Goal: Task Accomplishment & Management: Use online tool/utility

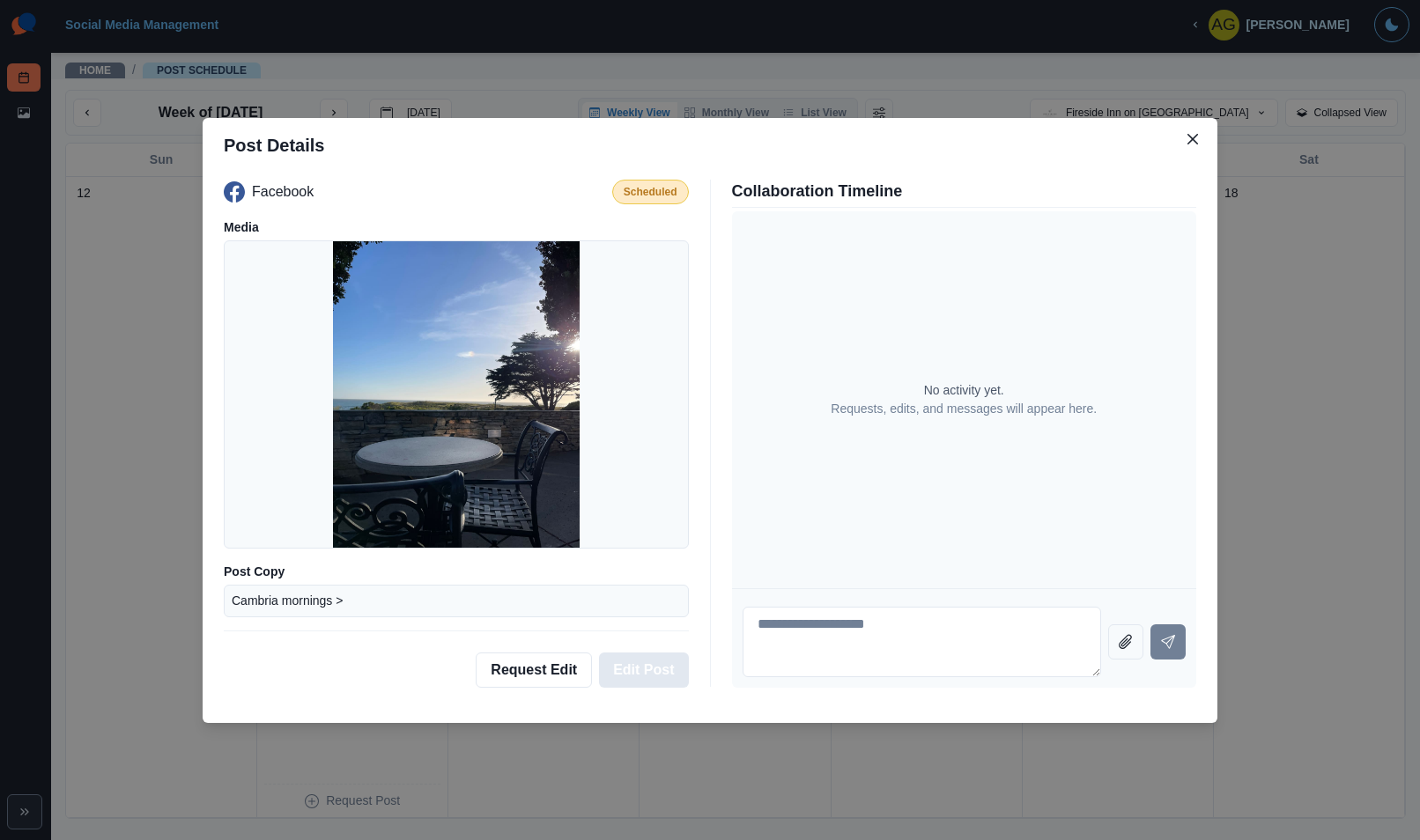
click at [645, 666] on button "Edit Post" at bounding box center [643, 669] width 89 height 35
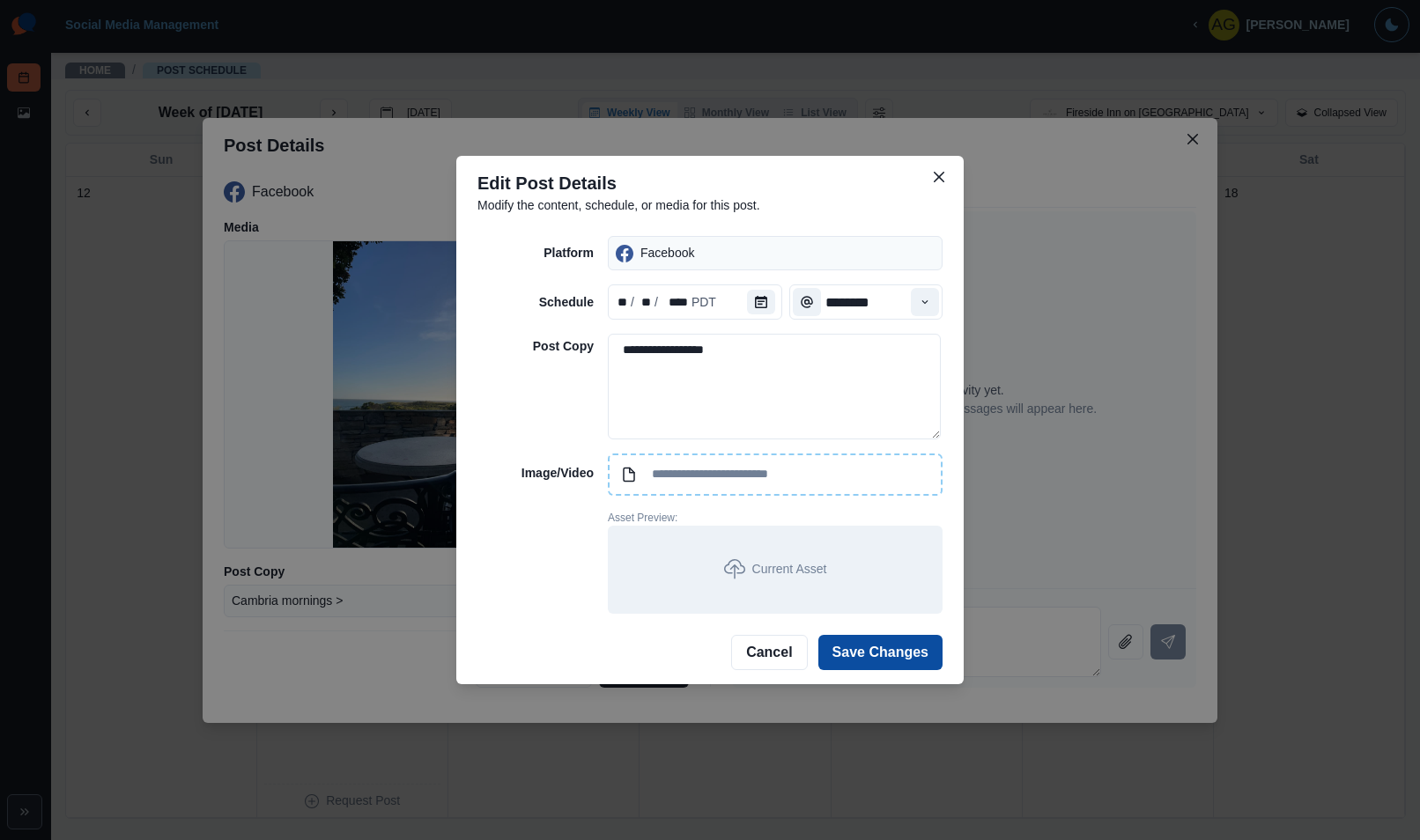
click at [689, 473] on input at bounding box center [774, 474] width 334 height 42
type input "**********"
click at [860, 642] on button "Save Changes" at bounding box center [880, 652] width 124 height 35
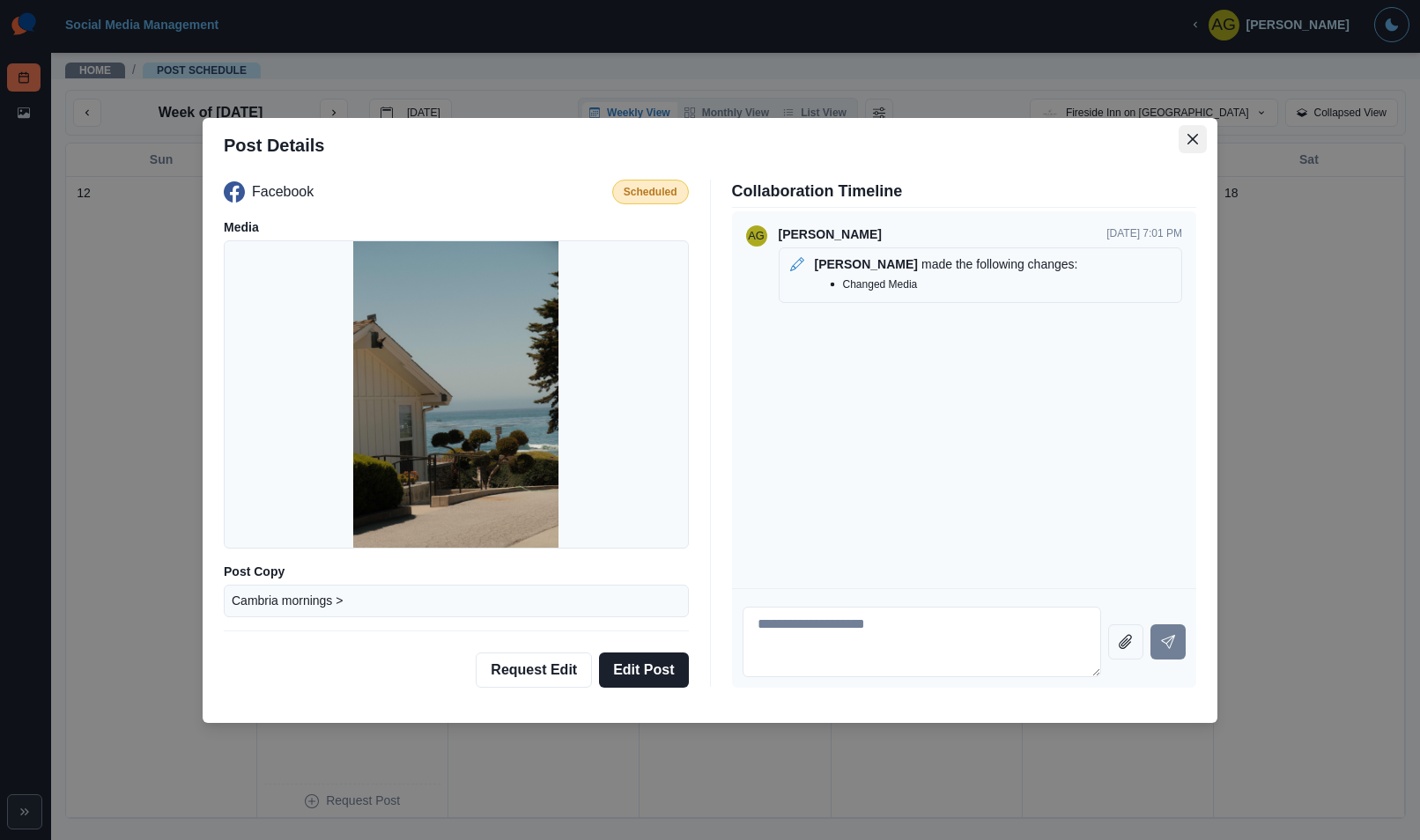
click at [1192, 141] on icon "Close" at bounding box center [1192, 138] width 11 height 10
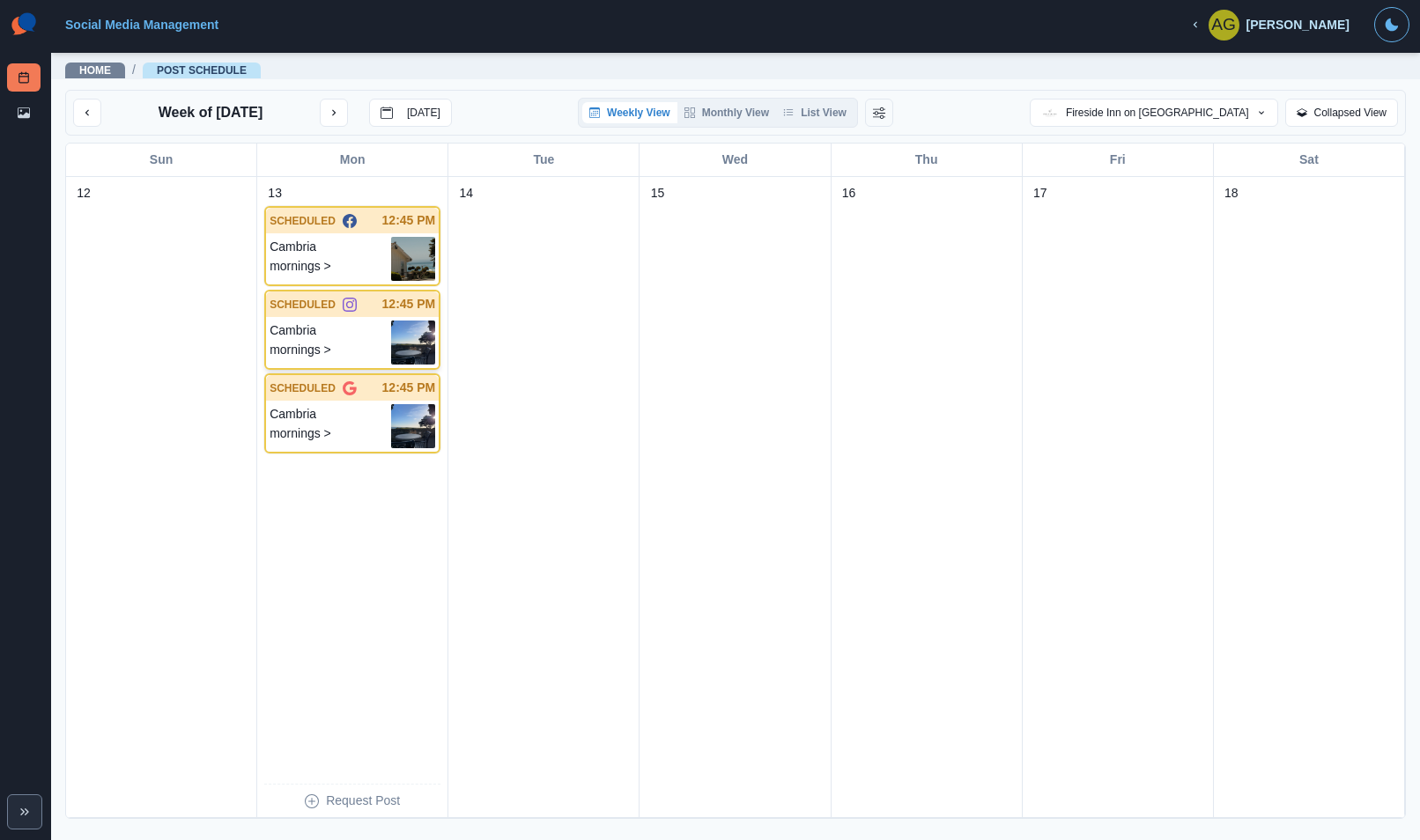
click at [404, 327] on img at bounding box center [413, 343] width 44 height 44
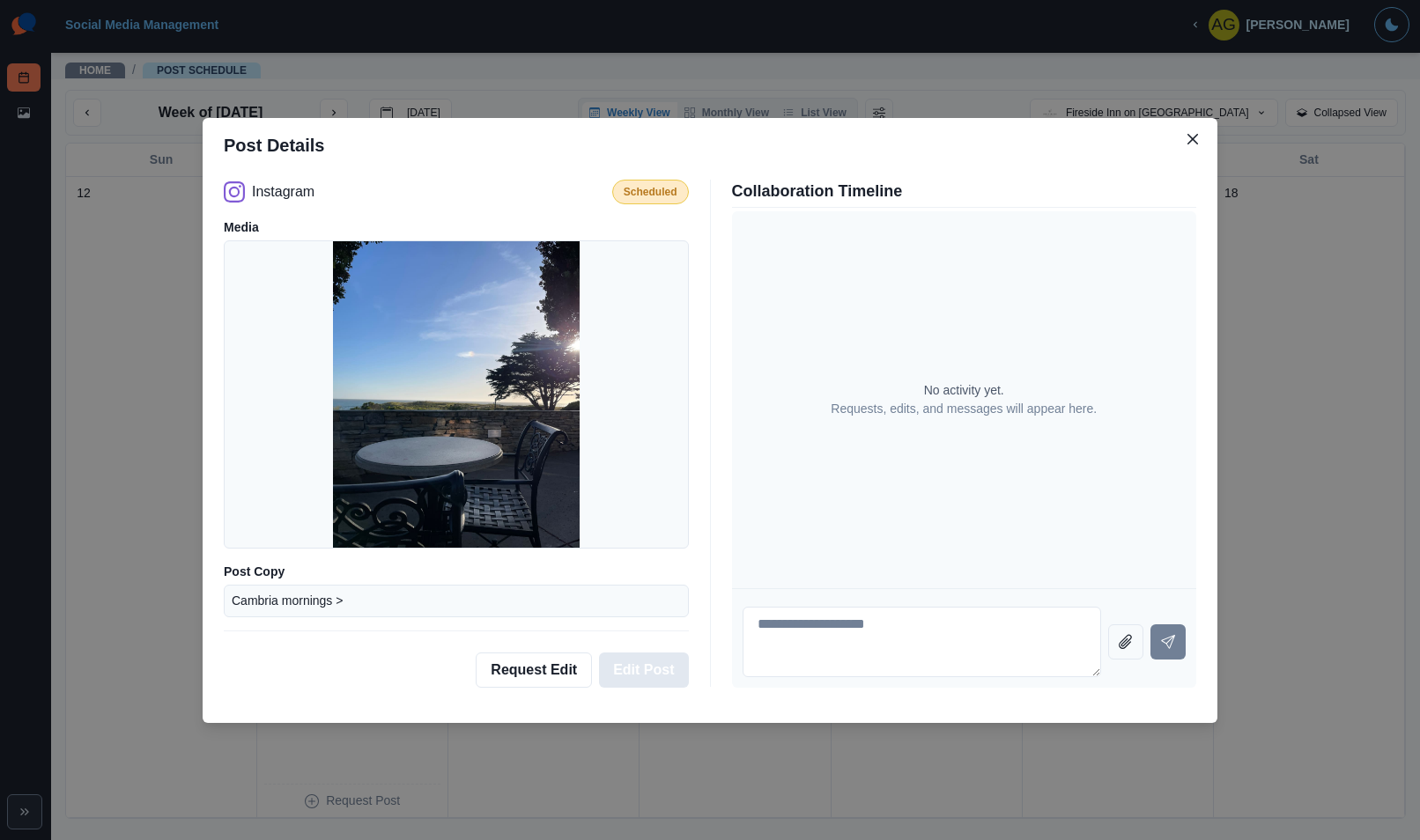
click at [641, 677] on button "Edit Post" at bounding box center [643, 669] width 89 height 35
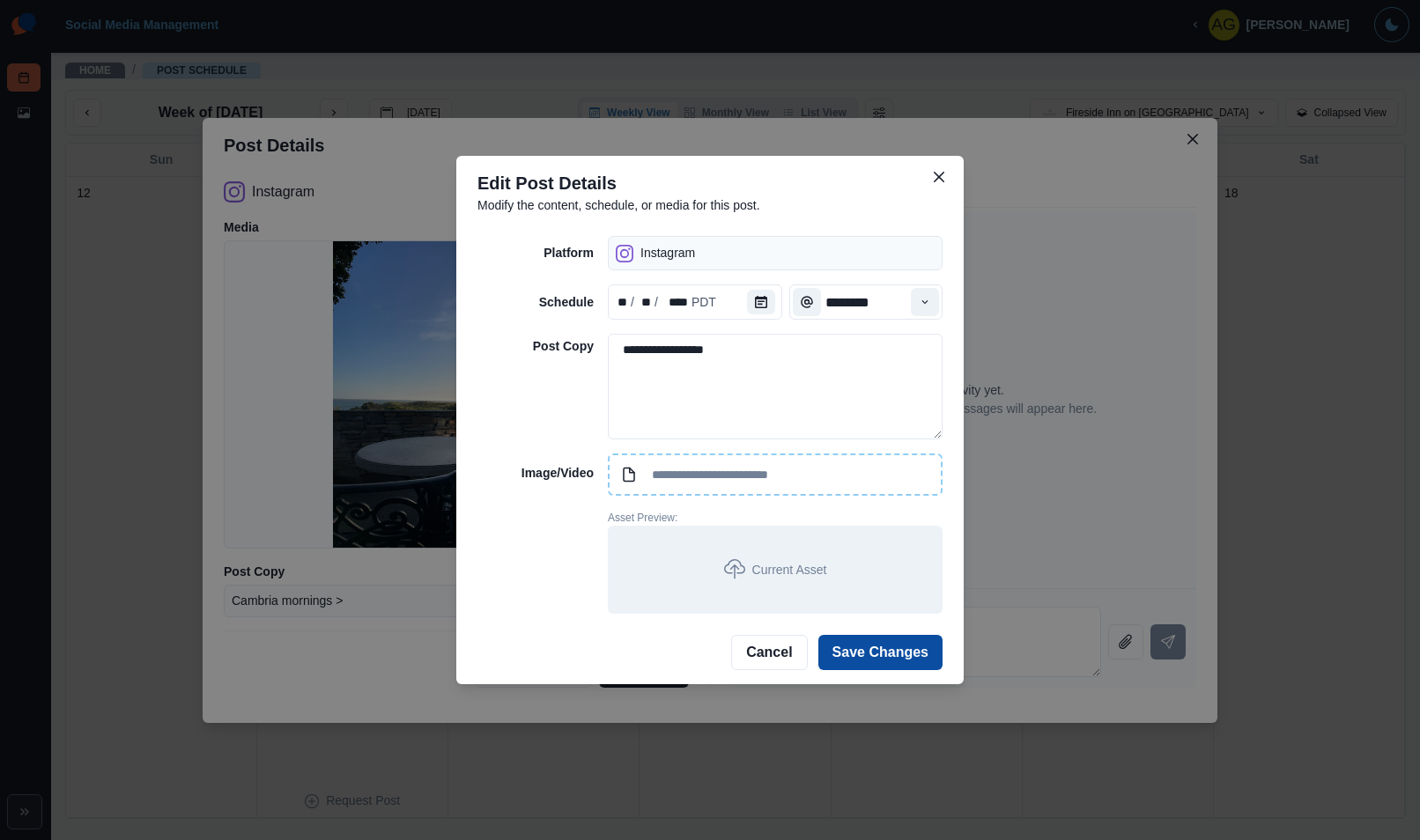
click at [634, 477] on input at bounding box center [774, 474] width 334 height 42
type input "**********"
click at [865, 647] on button "Save Changes" at bounding box center [880, 652] width 124 height 35
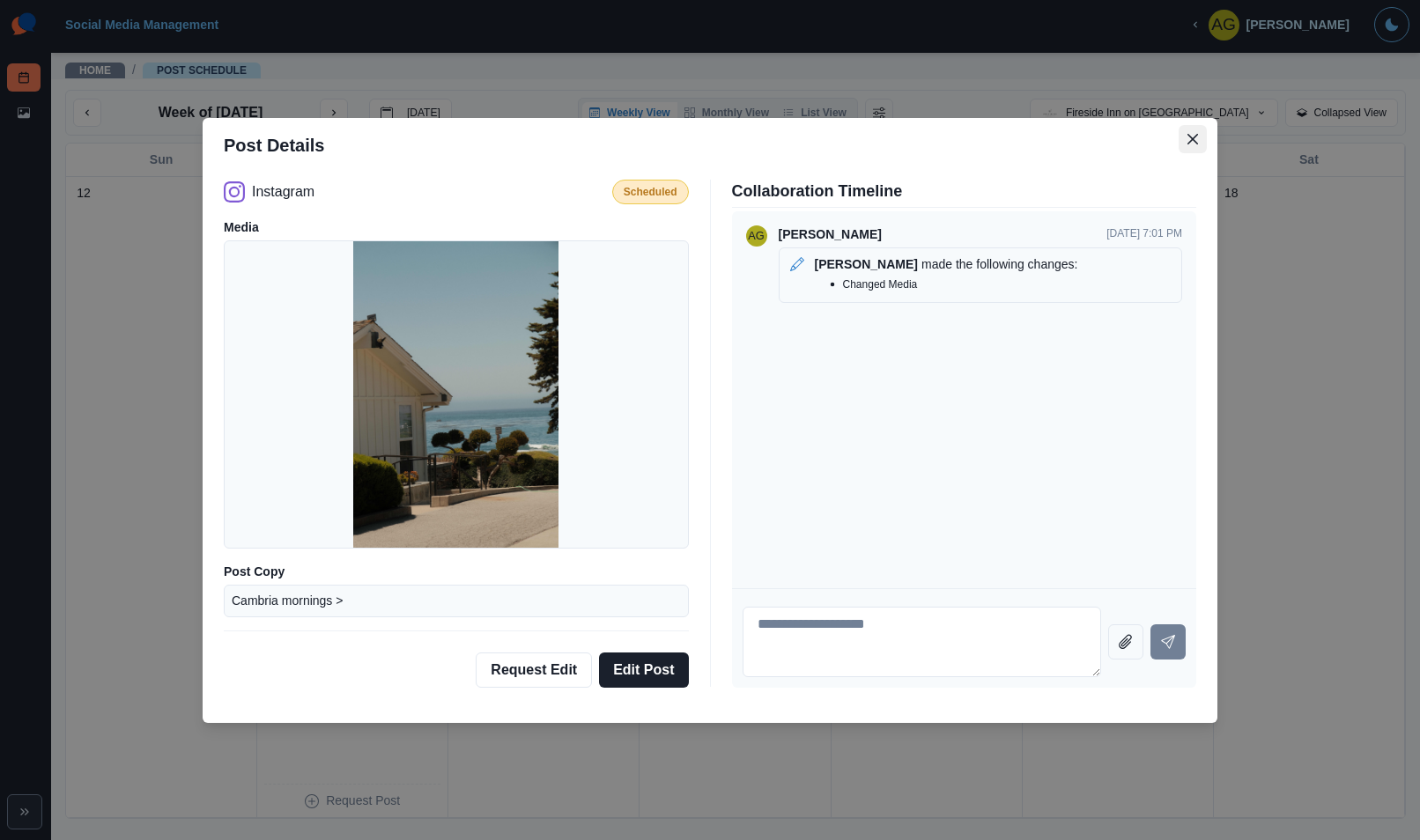
click at [1182, 130] on button "Close" at bounding box center [1193, 139] width 29 height 29
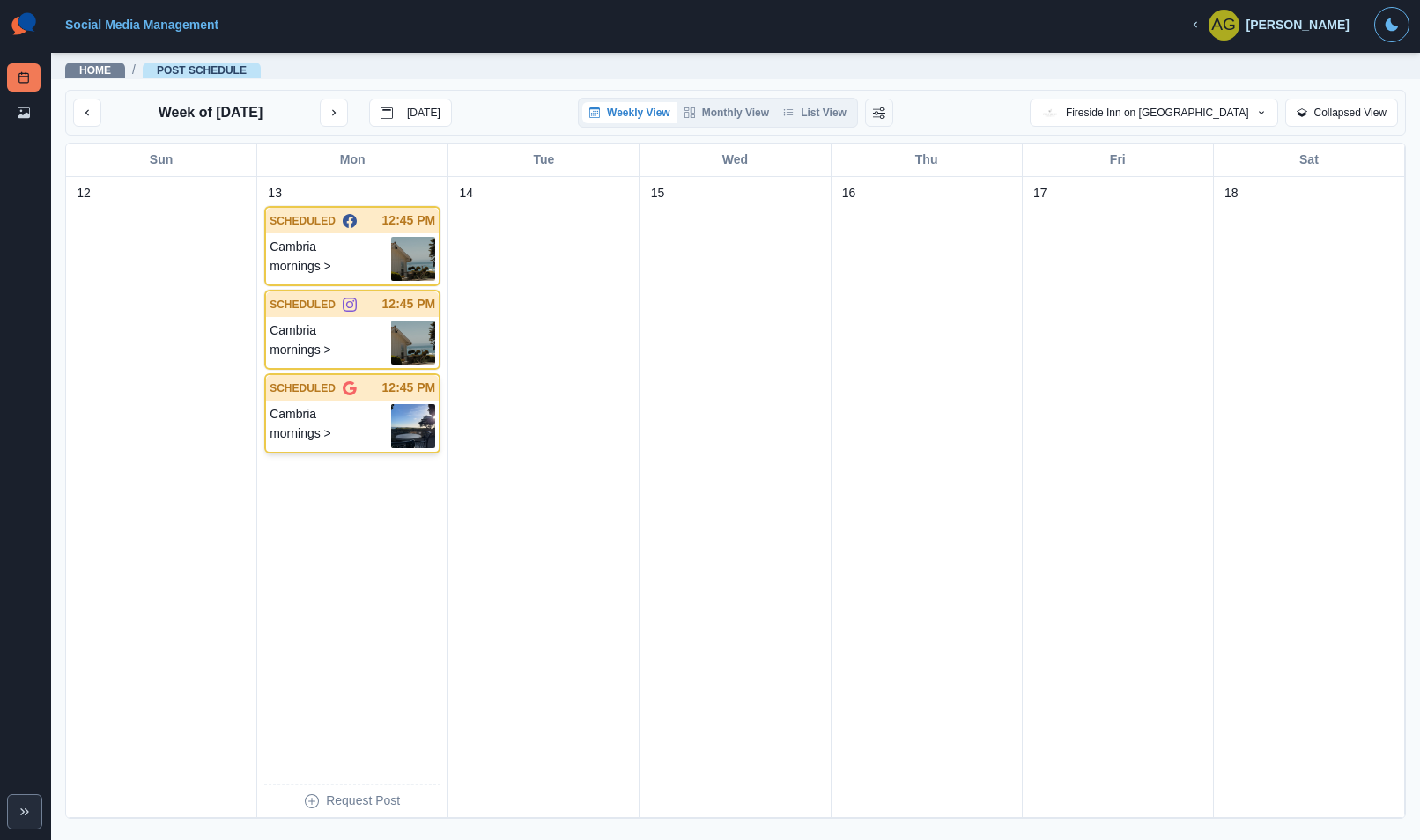
click at [408, 433] on img at bounding box center [413, 426] width 44 height 44
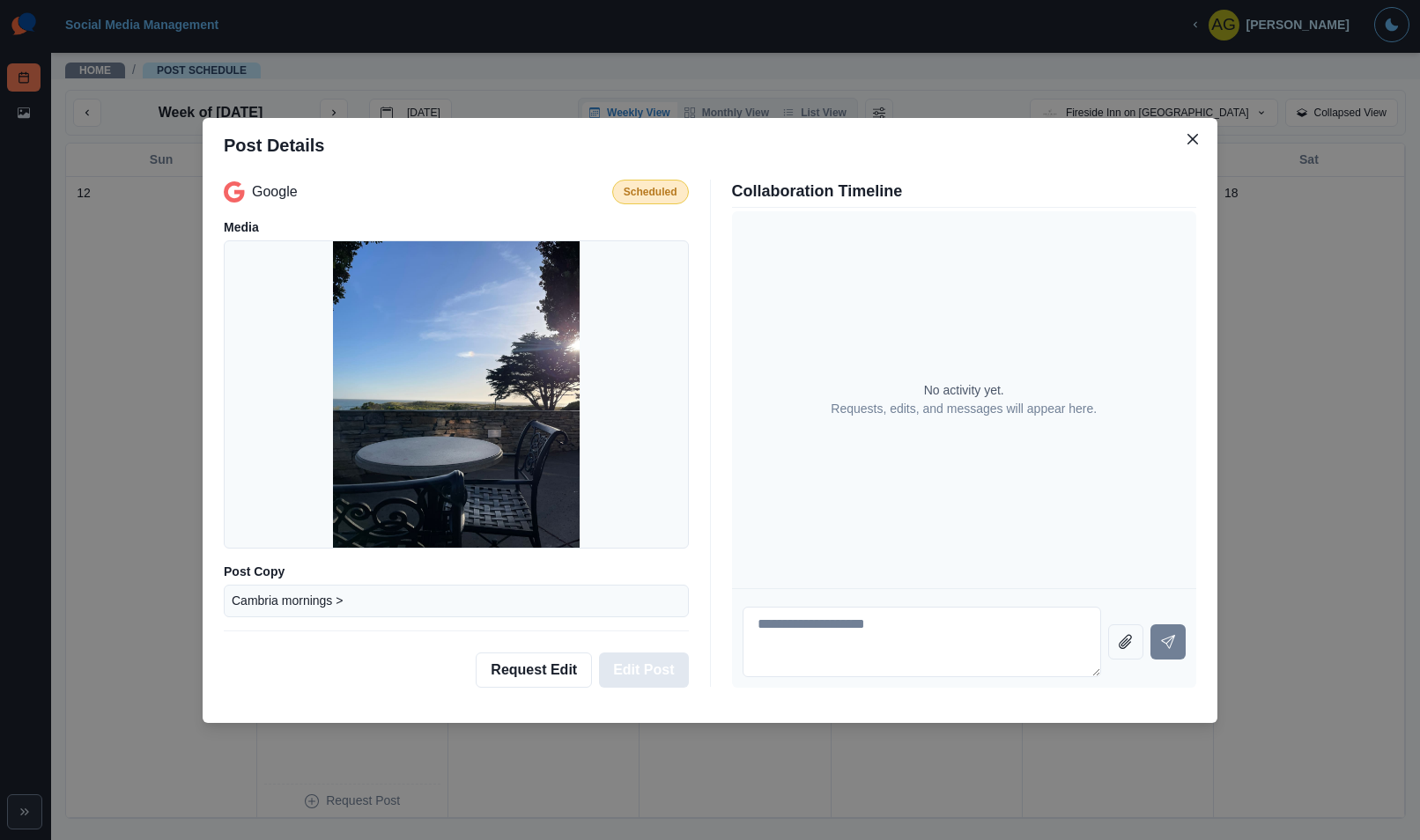
click at [650, 681] on button "Edit Post" at bounding box center [643, 669] width 89 height 35
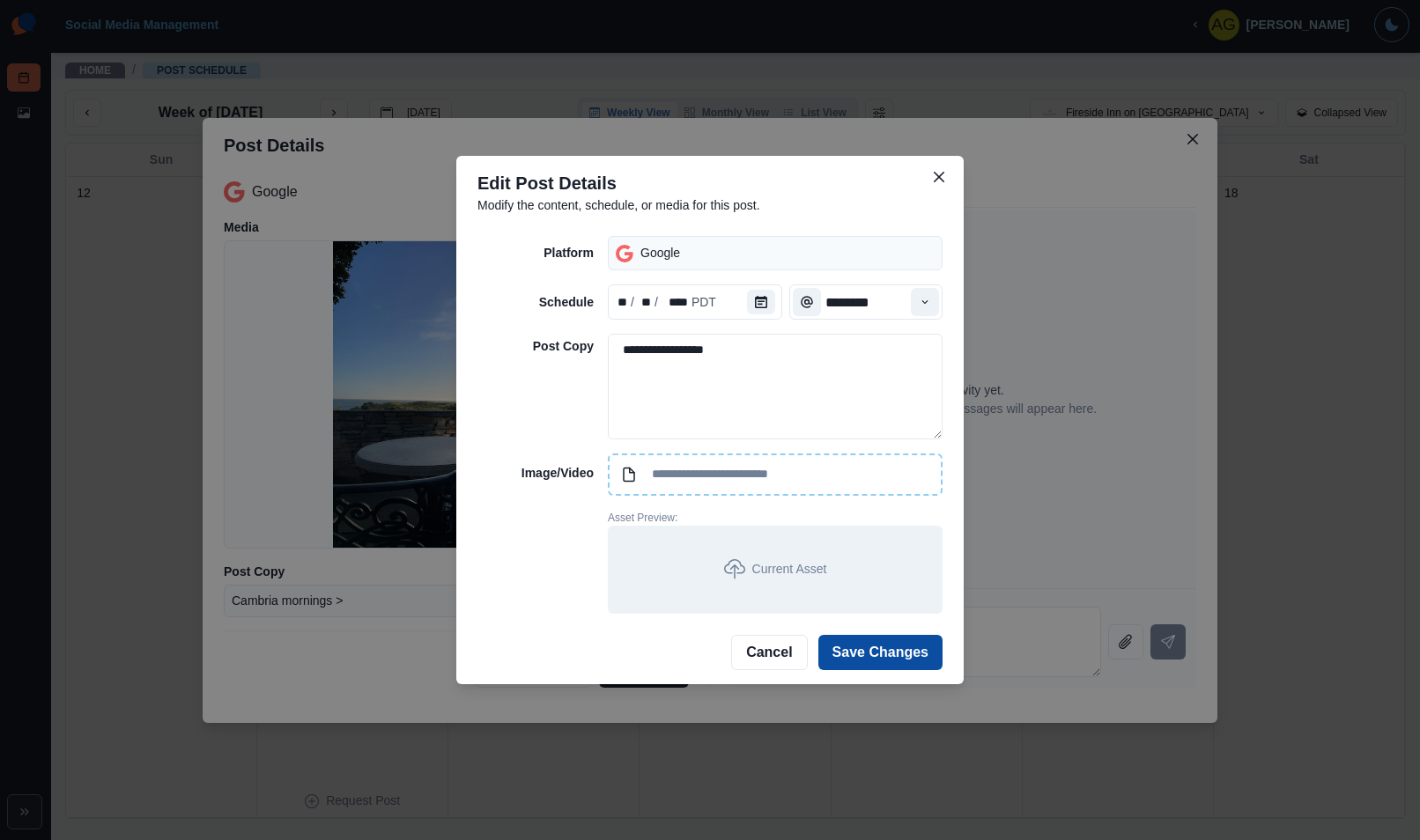
click at [663, 462] on input at bounding box center [774, 474] width 334 height 42
type input "**********"
click at [896, 660] on button "Save Changes" at bounding box center [880, 652] width 124 height 35
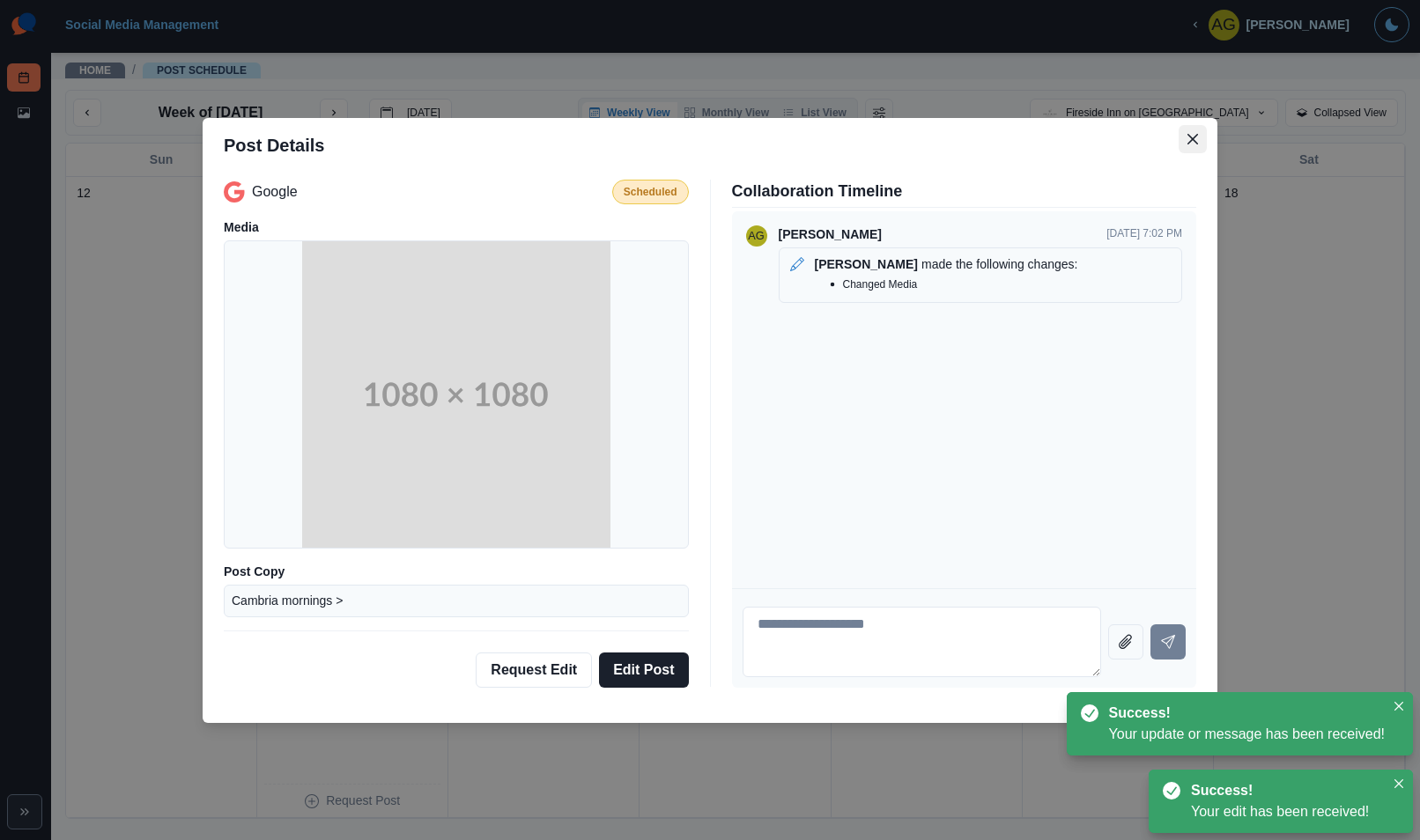
click at [1188, 140] on icon "Close" at bounding box center [1192, 138] width 11 height 10
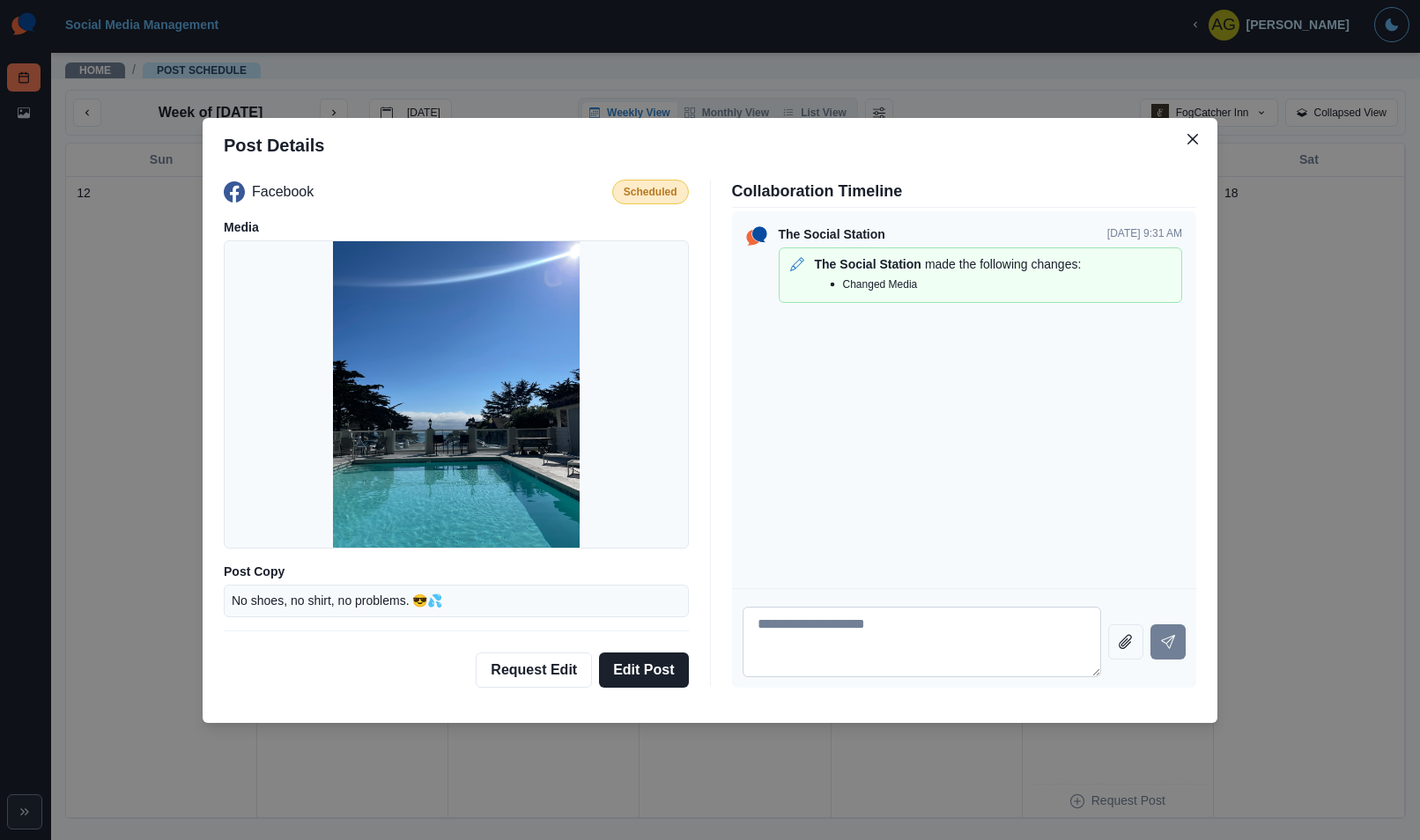
click at [824, 630] on textarea at bounding box center [922, 641] width 359 height 71
type textarea "**********"
click at [1154, 635] on button "Send message" at bounding box center [1167, 641] width 35 height 35
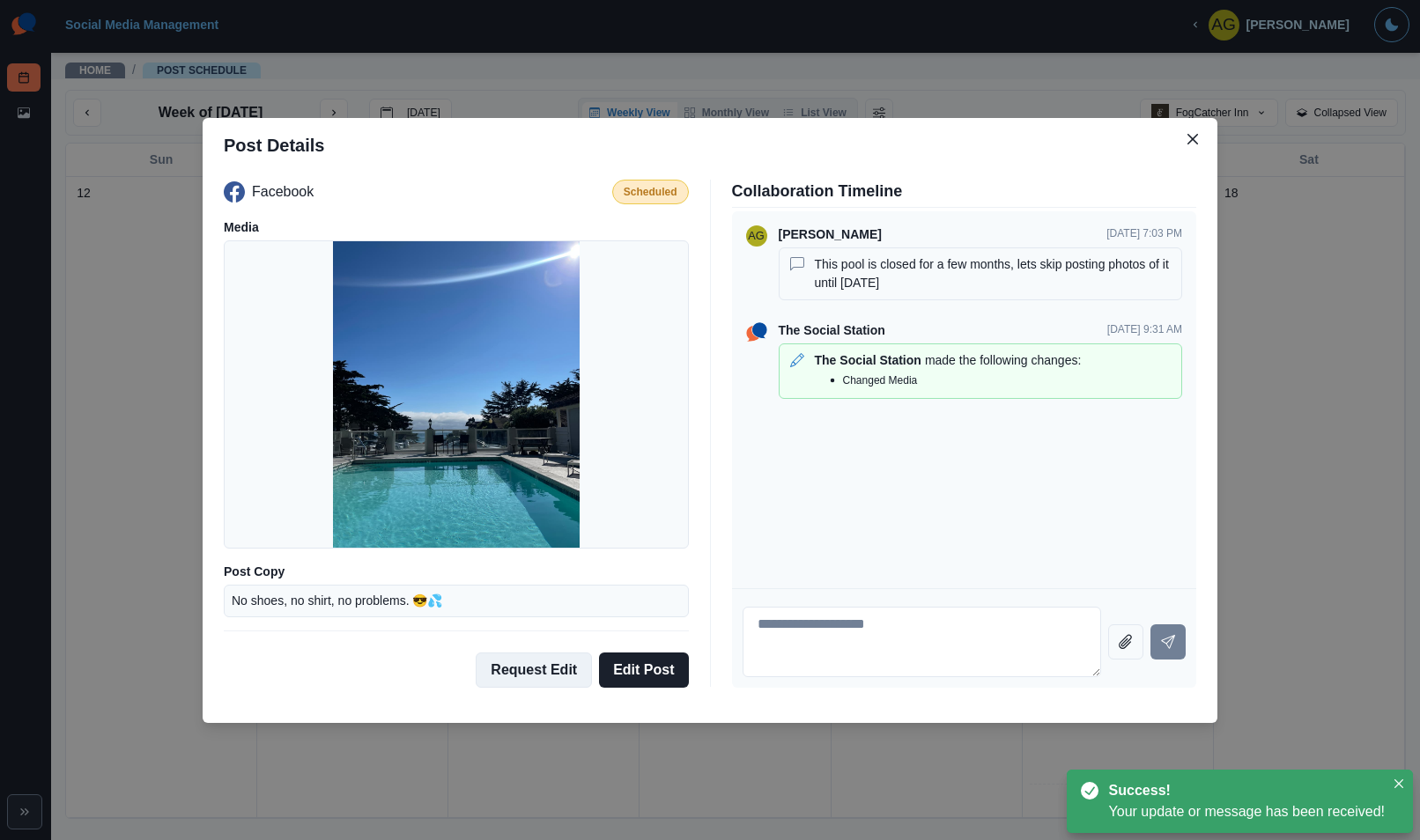
click at [496, 666] on button "Request Edit" at bounding box center [534, 669] width 117 height 35
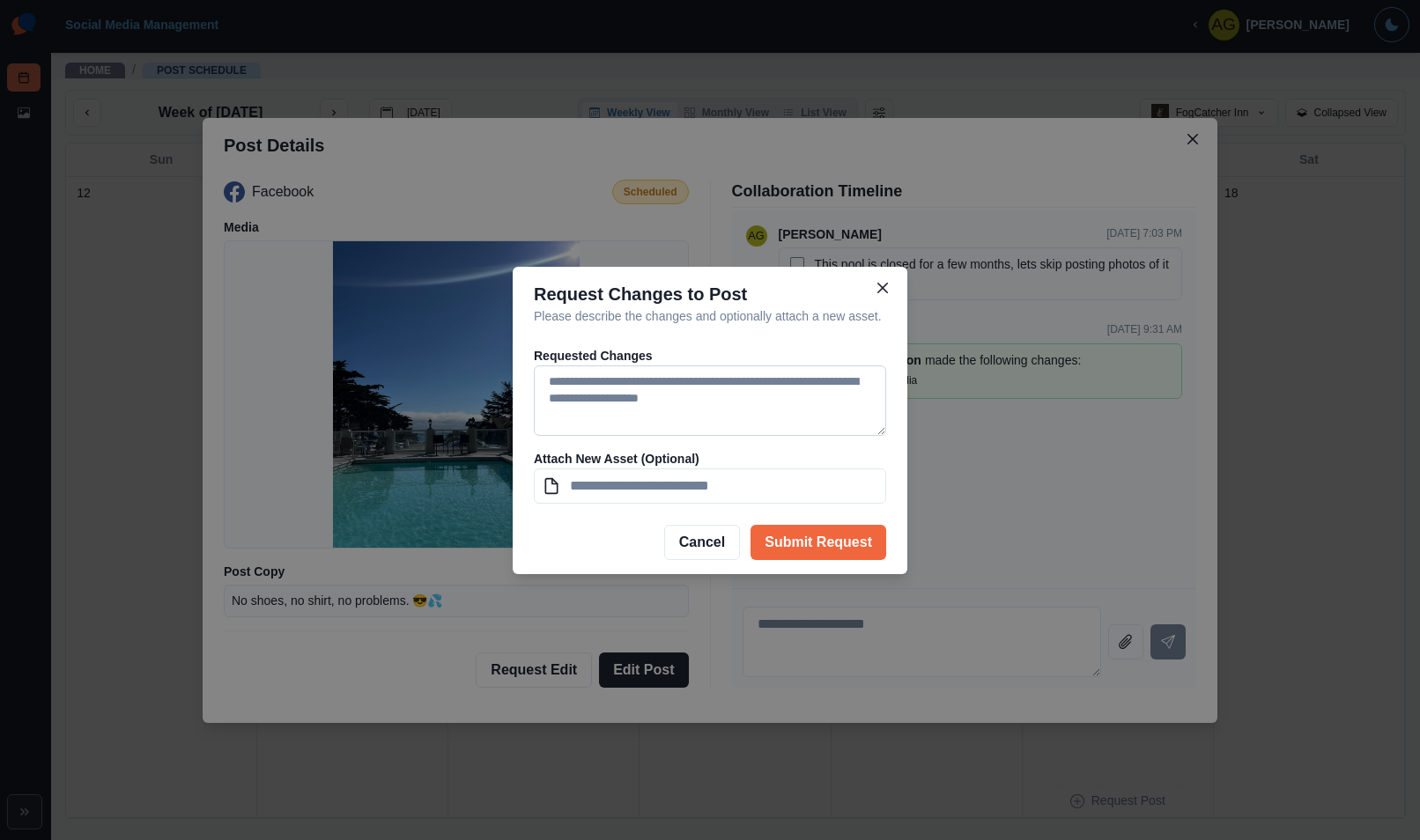
click at [705, 411] on textarea at bounding box center [710, 401] width 352 height 71
type textarea "*"
type textarea "**********"
click at [852, 555] on button "Submit Request" at bounding box center [818, 542] width 136 height 35
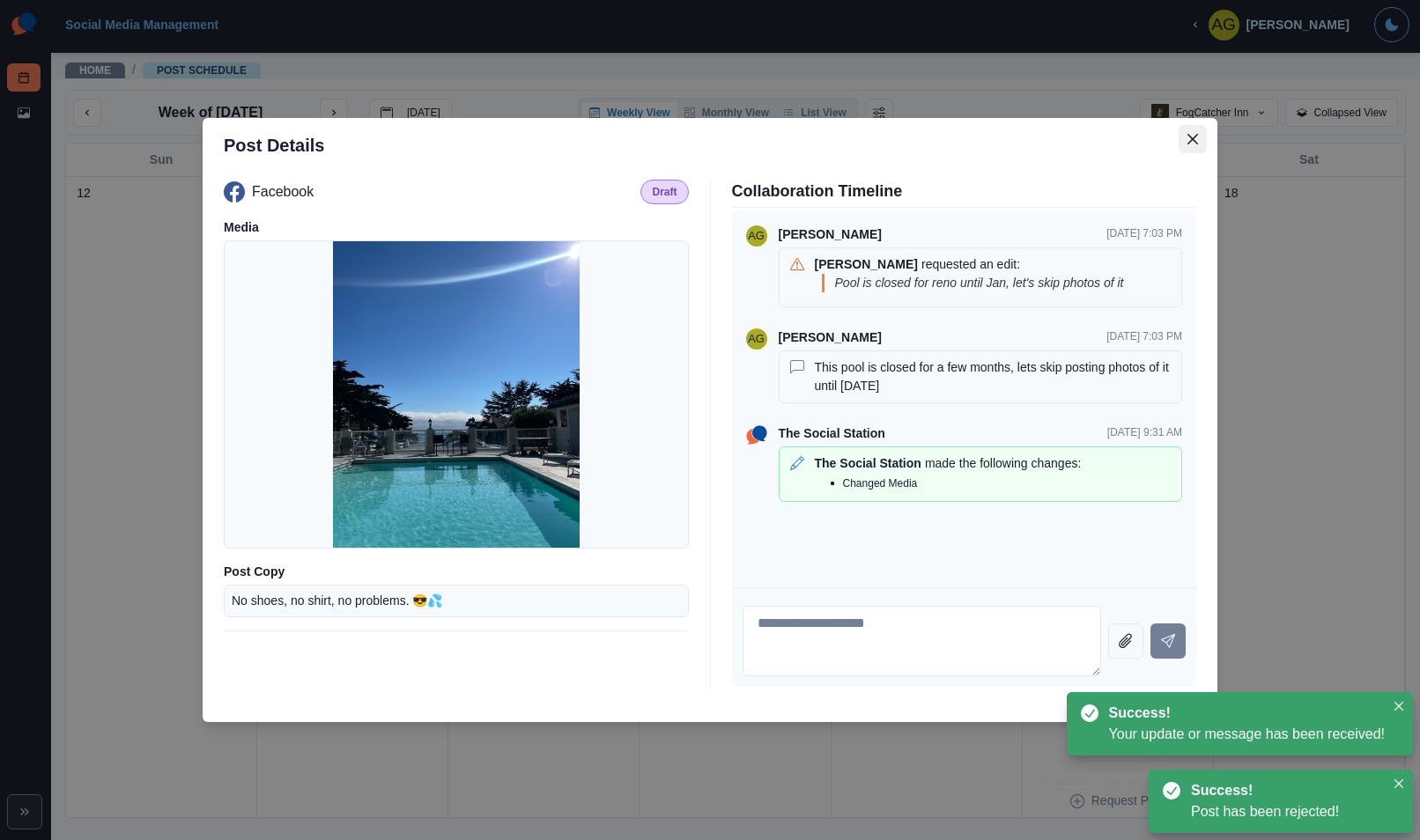
click at [1186, 138] on button "Close" at bounding box center [1193, 139] width 29 height 29
